Goal: Use online tool/utility: Utilize a website feature to perform a specific function

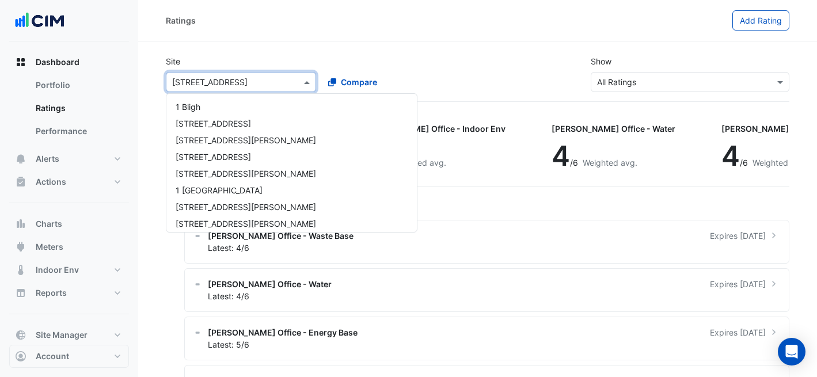
scroll to position [48, 0]
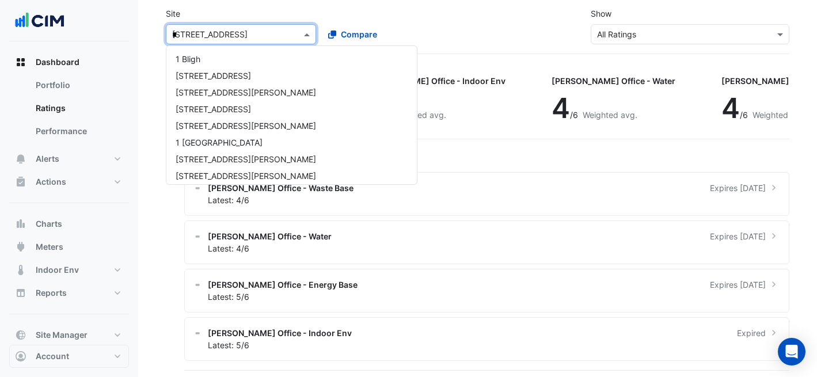
type input "**"
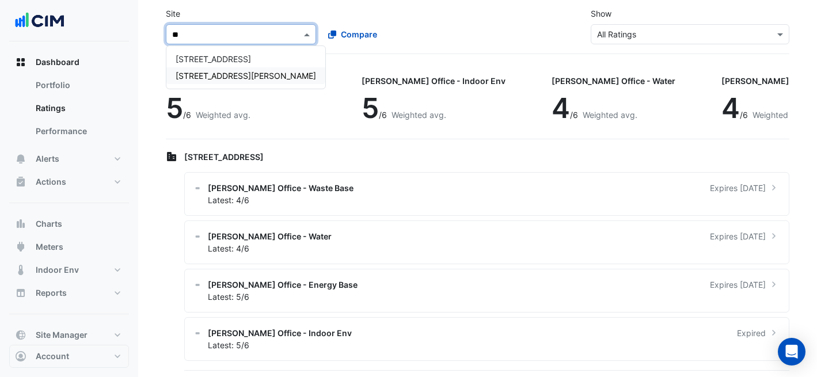
click at [227, 67] on div "[STREET_ADDRESS][PERSON_NAME]" at bounding box center [245, 75] width 159 height 17
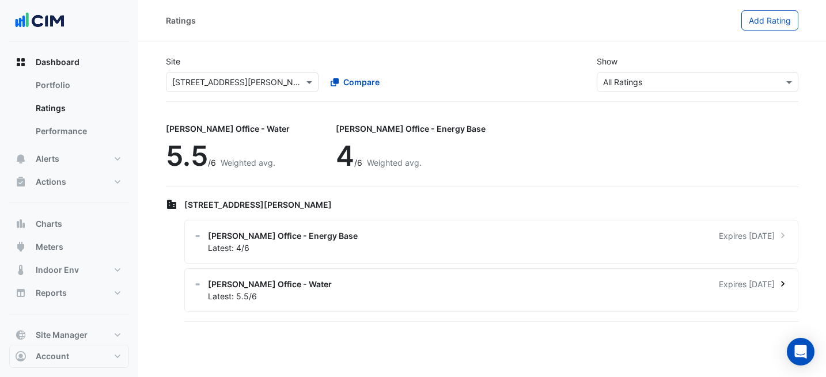
click at [340, 294] on div "Latest: 5.5/6" at bounding box center [498, 296] width 580 height 12
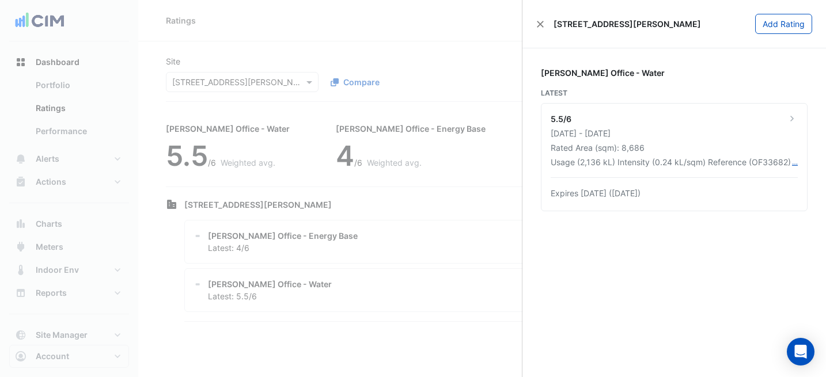
click at [243, 70] on ngb-offcanvas-backdrop at bounding box center [413, 188] width 826 height 377
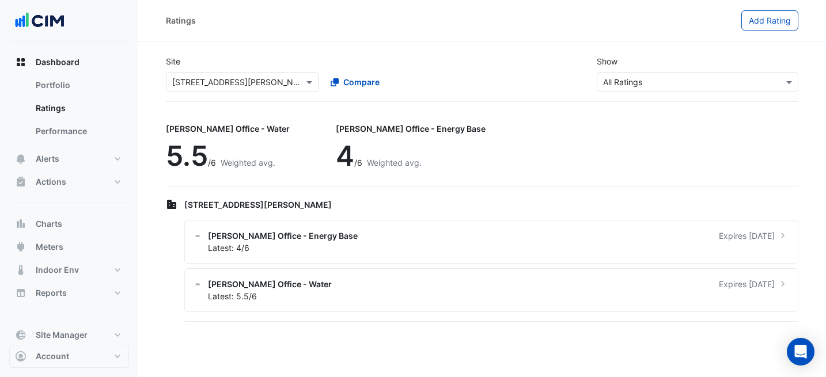
click at [240, 86] on input "text" at bounding box center [230, 83] width 117 height 12
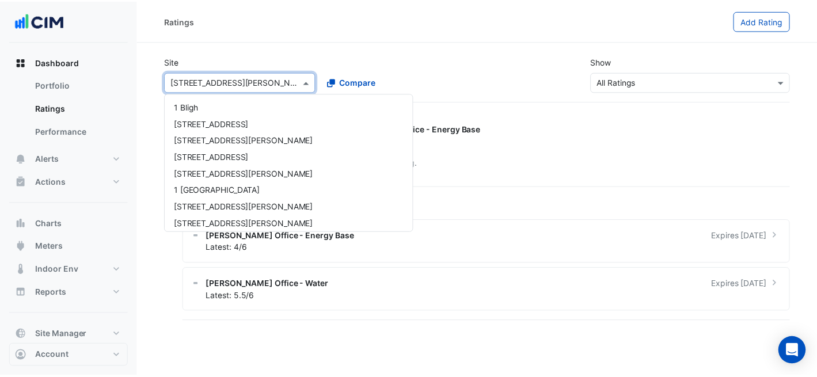
scroll to position [2142, 0]
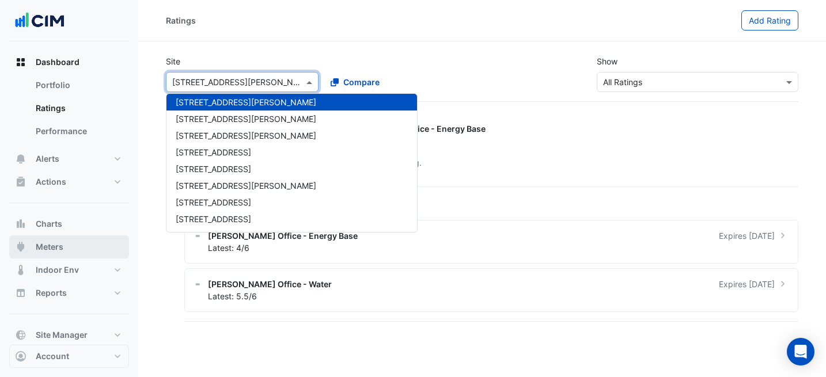
click at [40, 242] on span "Meters" at bounding box center [50, 247] width 28 height 12
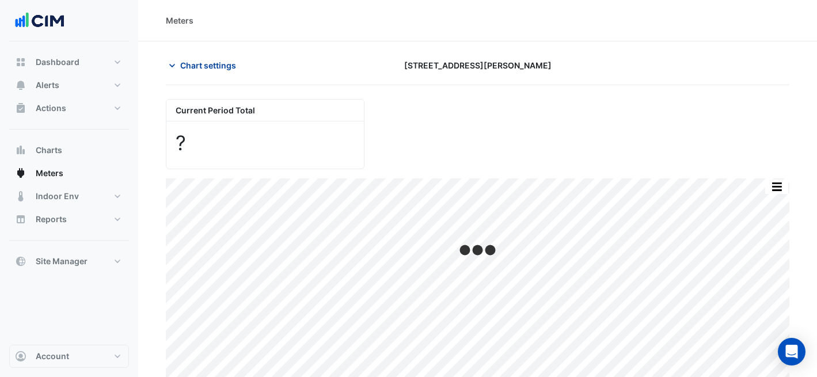
click at [238, 66] on button "Chart settings" at bounding box center [205, 65] width 78 height 20
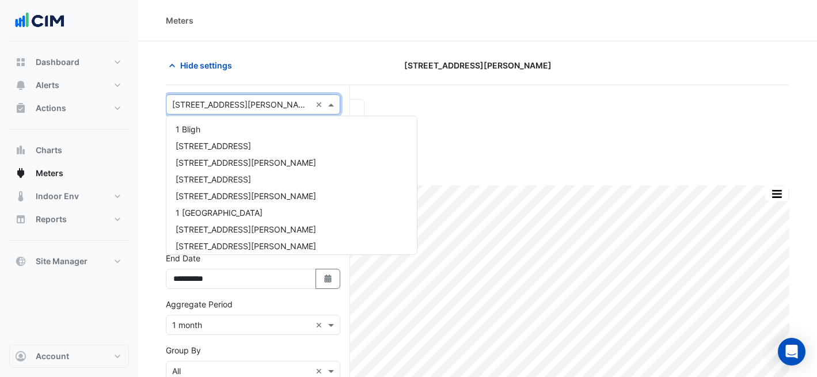
click at [241, 100] on input "text" at bounding box center [241, 105] width 139 height 12
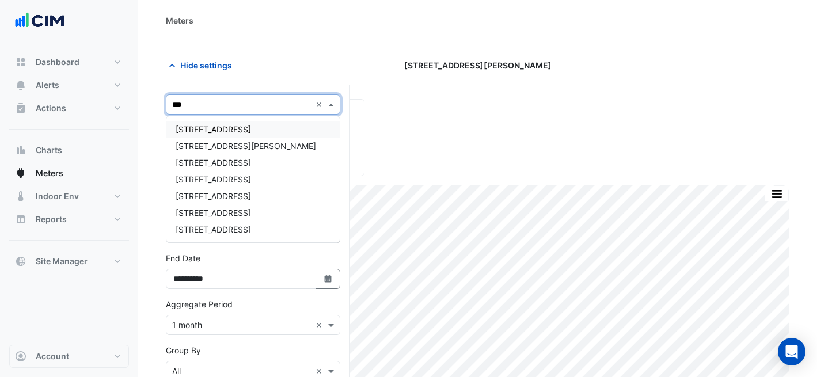
type input "****"
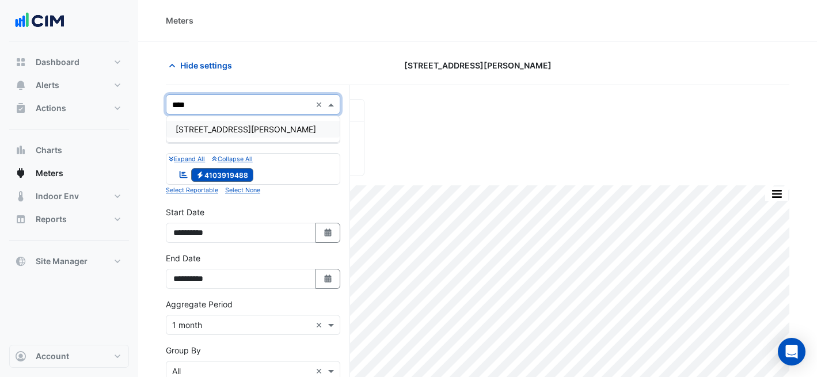
click at [237, 129] on span "[STREET_ADDRESS][PERSON_NAME]" at bounding box center [246, 129] width 141 height 10
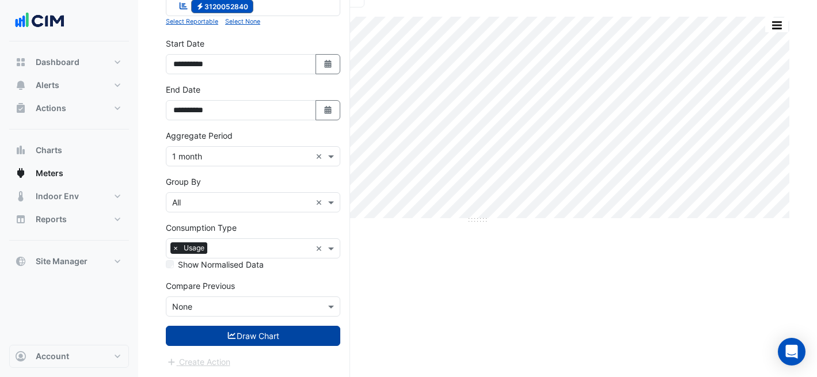
click at [219, 332] on button "Draw Chart" at bounding box center [253, 336] width 174 height 20
